Goal: Navigation & Orientation: Find specific page/section

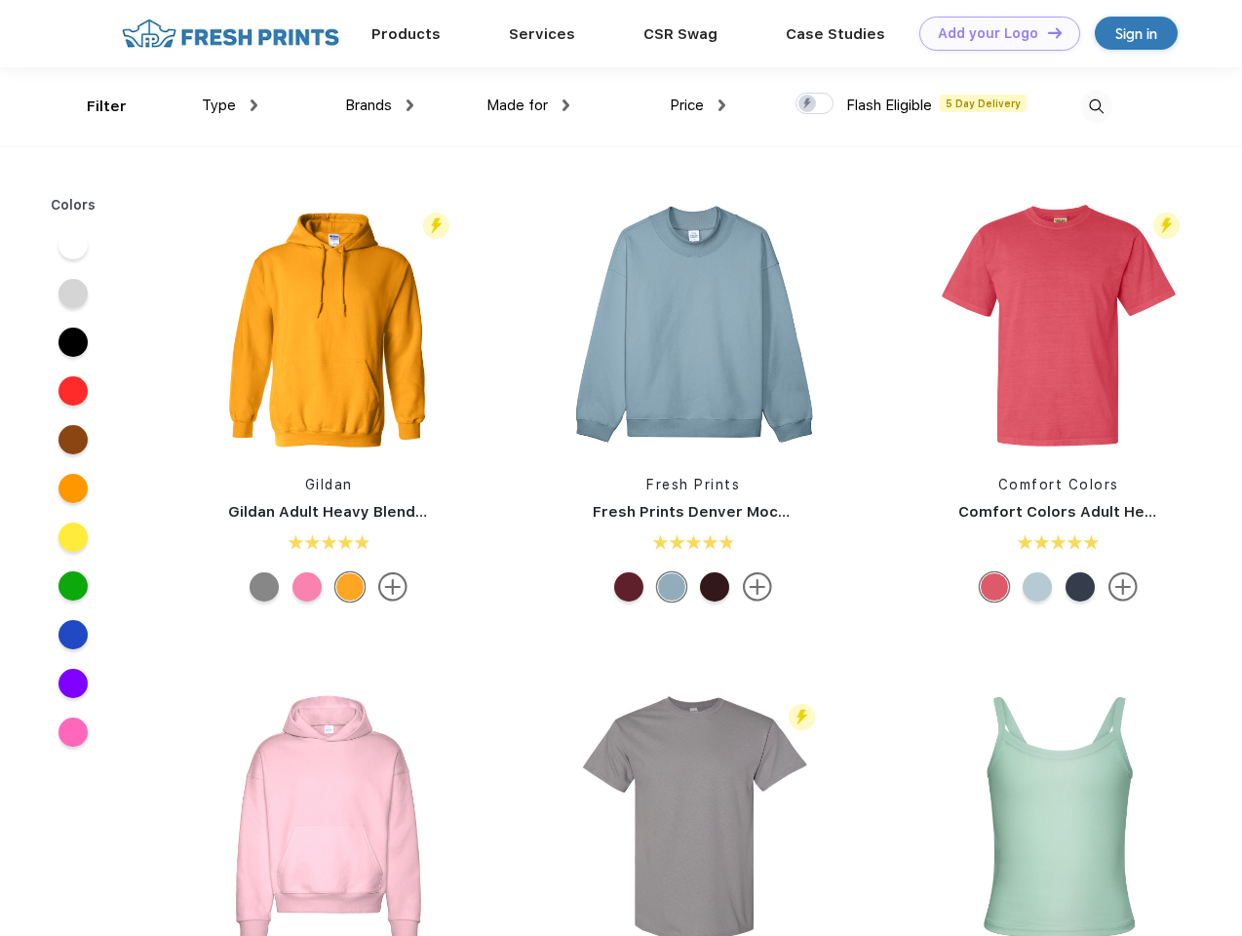
scroll to position [1, 0]
click at [992, 33] on link "Add your Logo Design Tool" at bounding box center [999, 34] width 161 height 34
click at [0, 0] on div "Design Tool" at bounding box center [0, 0] width 0 height 0
click at [1046, 32] on link "Add your Logo Design Tool" at bounding box center [999, 34] width 161 height 34
click at [94, 106] on div "Filter" at bounding box center [107, 107] width 40 height 22
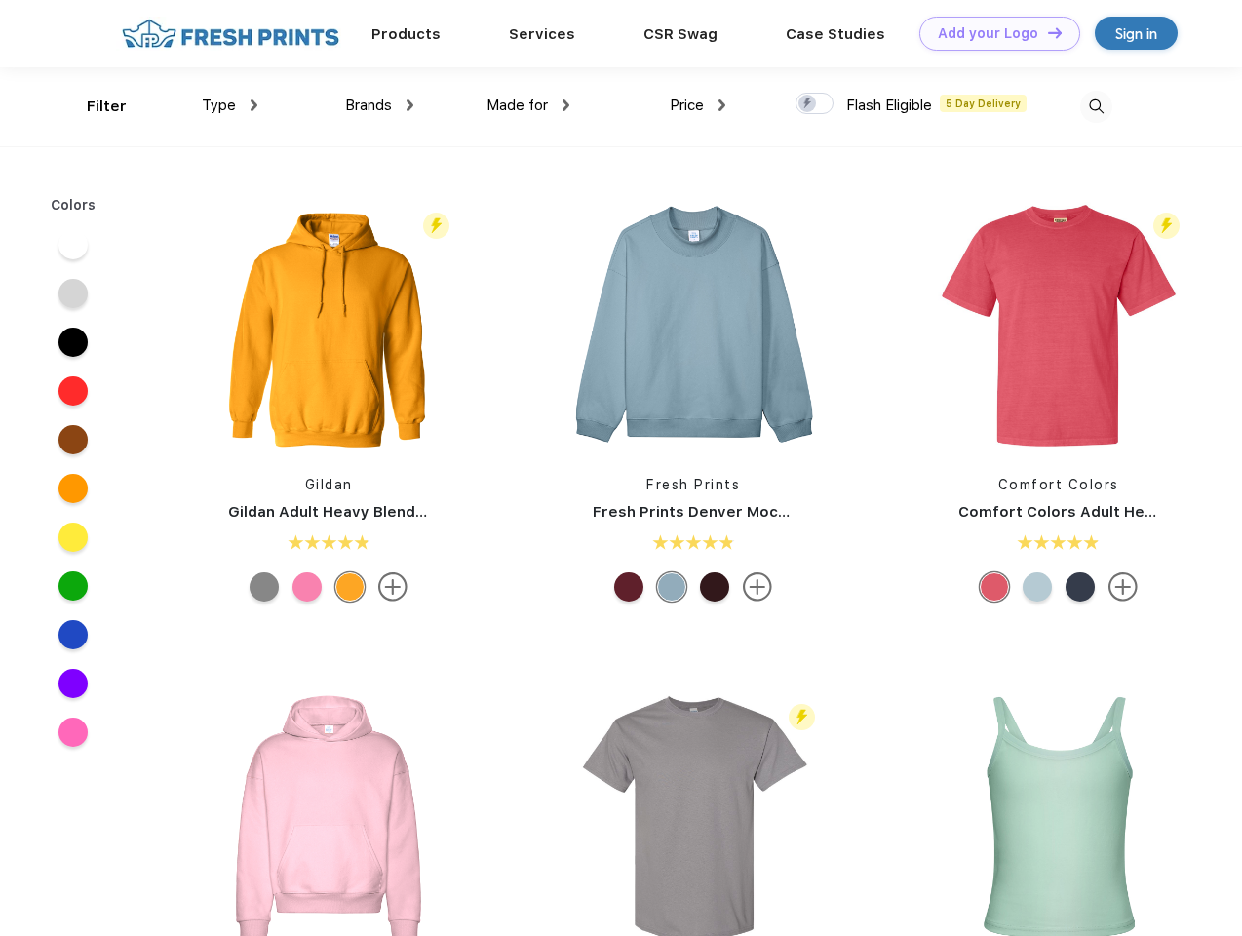
click at [230, 105] on span "Type" at bounding box center [219, 106] width 34 height 18
click at [379, 105] on span "Brands" at bounding box center [368, 106] width 47 height 18
click at [528, 105] on span "Made for" at bounding box center [516, 106] width 61 height 18
click at [698, 105] on span "Price" at bounding box center [687, 106] width 34 height 18
click at [815, 104] on div at bounding box center [814, 103] width 38 height 21
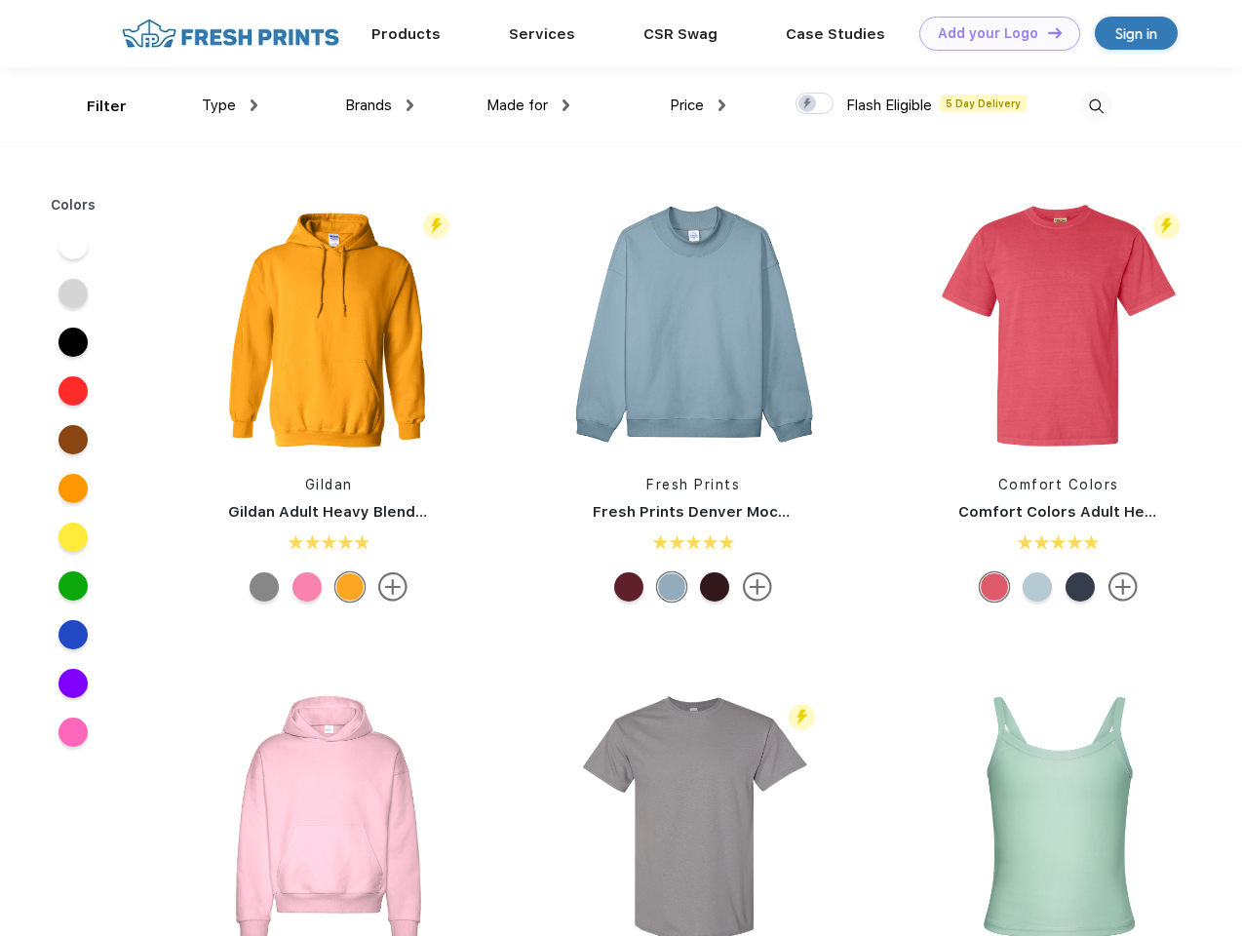
click at [808, 104] on input "checkbox" at bounding box center [801, 98] width 13 height 13
click at [1096, 106] on img at bounding box center [1096, 107] width 32 height 32
